Goal: Task Accomplishment & Management: Manage account settings

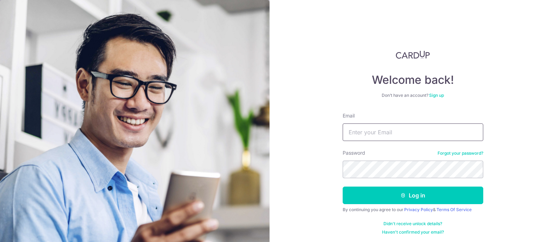
click at [353, 134] on input "Email" at bounding box center [413, 133] width 141 height 18
type input "[EMAIL_ADDRESS][DOMAIN_NAME]"
click at [343, 187] on button "Log in" at bounding box center [413, 196] width 141 height 18
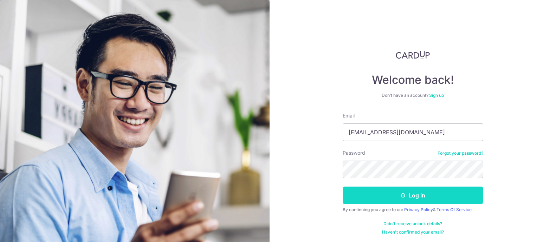
click at [392, 201] on button "Log in" at bounding box center [413, 196] width 141 height 18
click at [407, 196] on button "Log in" at bounding box center [413, 196] width 141 height 18
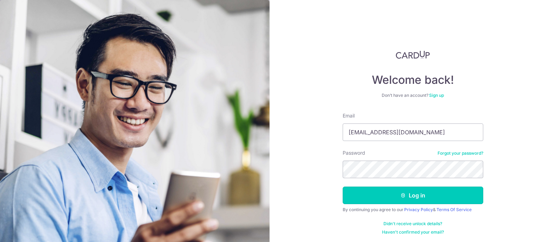
scroll to position [1, 0]
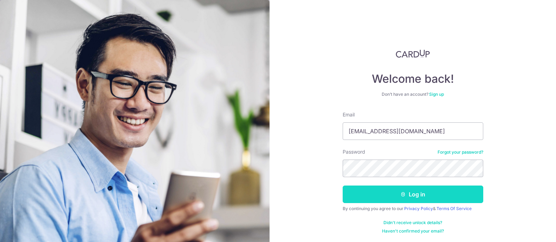
click at [400, 193] on icon "submit" at bounding box center [403, 195] width 6 height 6
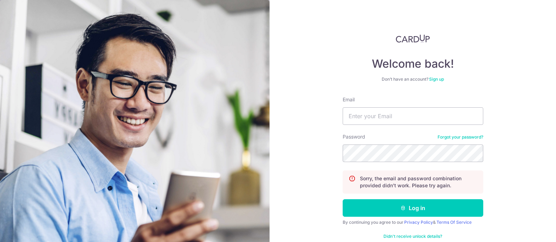
scroll to position [30, 0]
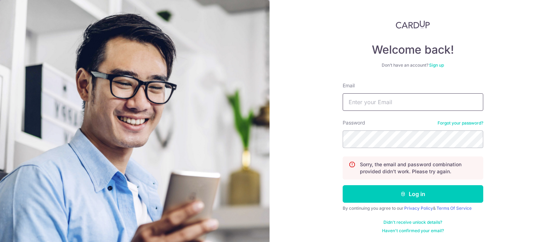
click at [363, 97] on input "Email" at bounding box center [413, 102] width 141 height 18
type input "[EMAIL_ADDRESS][DOMAIN_NAME]"
click at [343, 186] on button "Log in" at bounding box center [413, 195] width 141 height 18
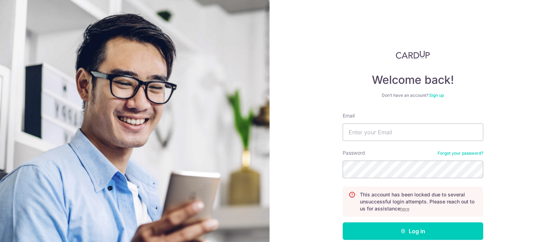
scroll to position [37, 0]
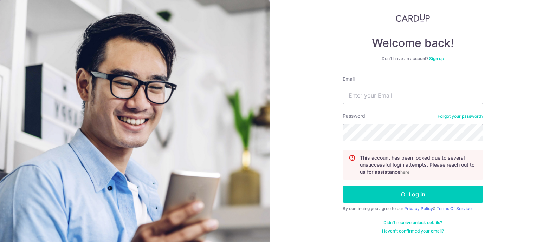
click at [441, 117] on link "Forgot your password?" at bounding box center [460, 117] width 46 height 6
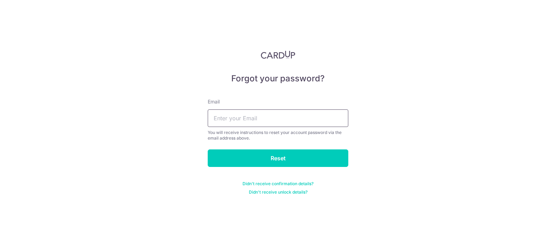
click at [273, 117] on input "text" at bounding box center [278, 119] width 141 height 18
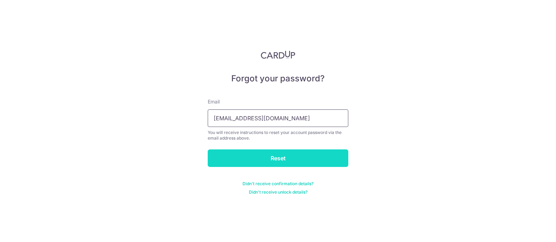
type input "[EMAIL_ADDRESS][DOMAIN_NAME]"
click at [288, 156] on input "Reset" at bounding box center [278, 159] width 141 height 18
